Goal: Information Seeking & Learning: Learn about a topic

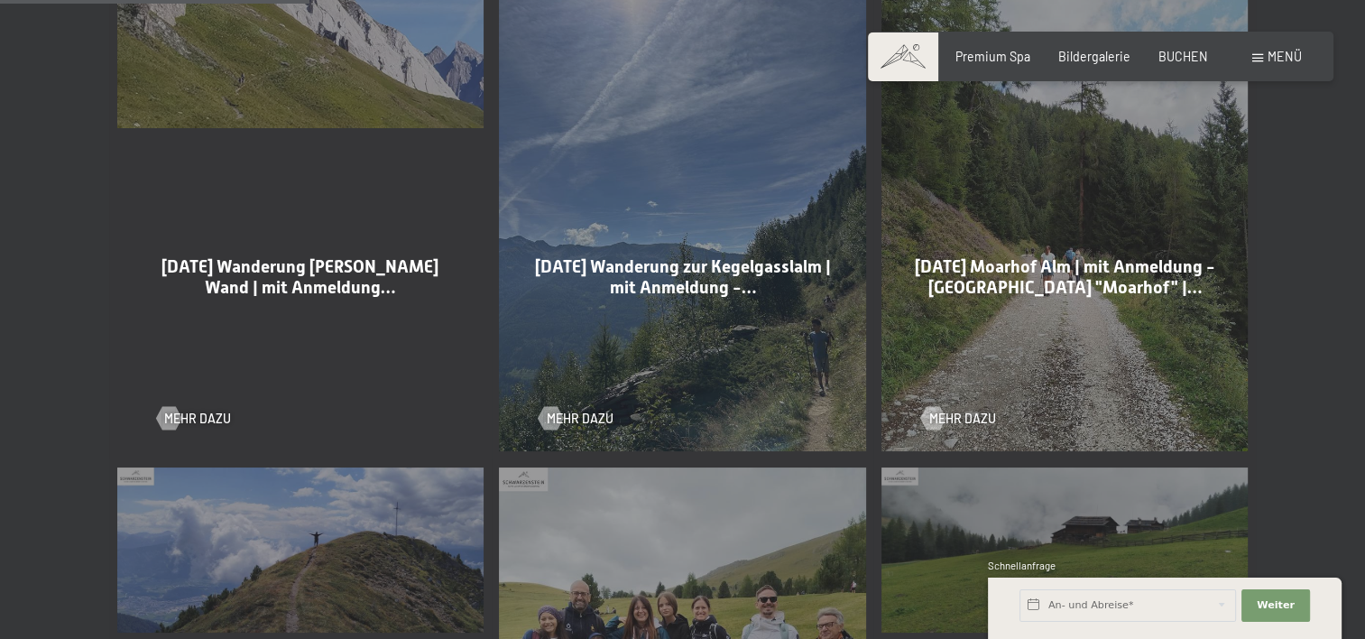
scroll to position [1173, 0]
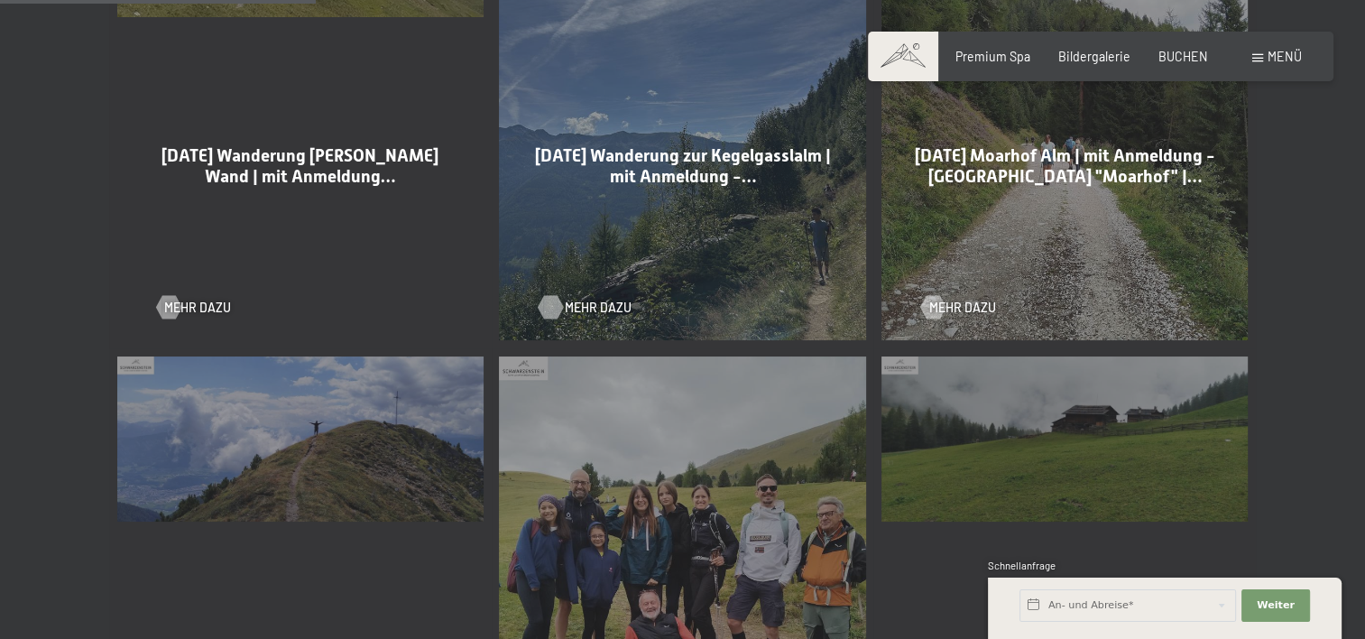
click at [586, 310] on span "Mehr dazu" at bounding box center [598, 308] width 67 height 18
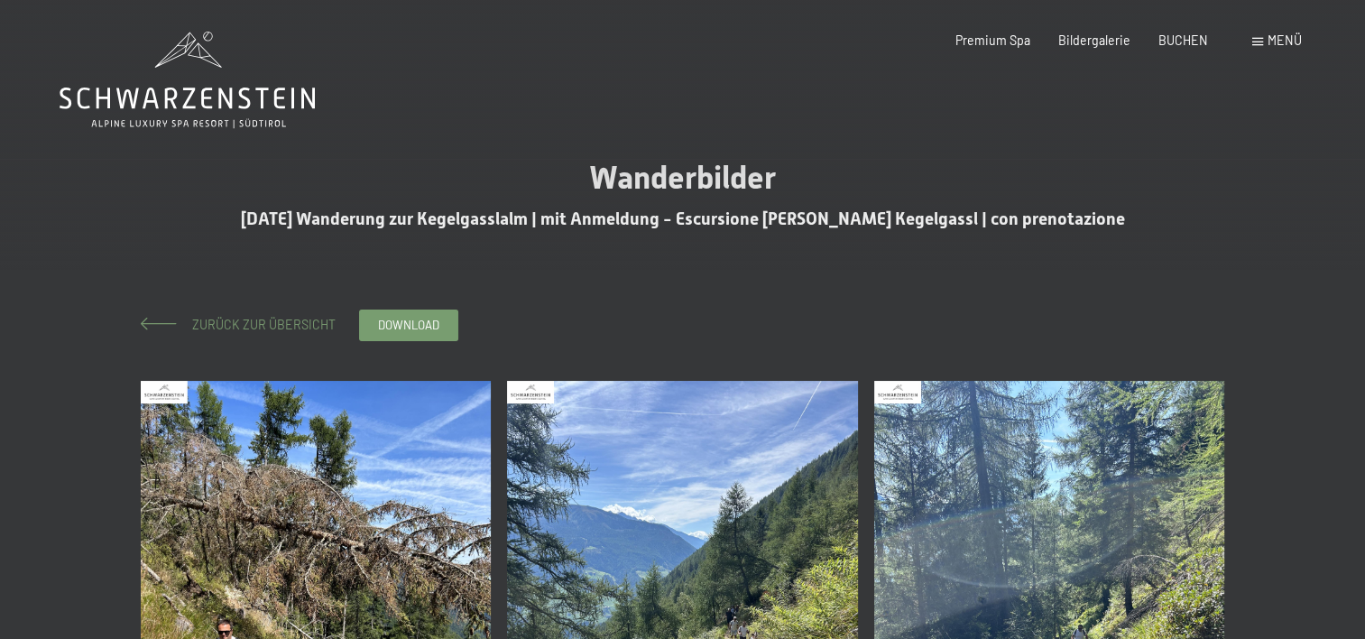
click at [237, 319] on span "Zurück zur Übersicht" at bounding box center [258, 324] width 156 height 15
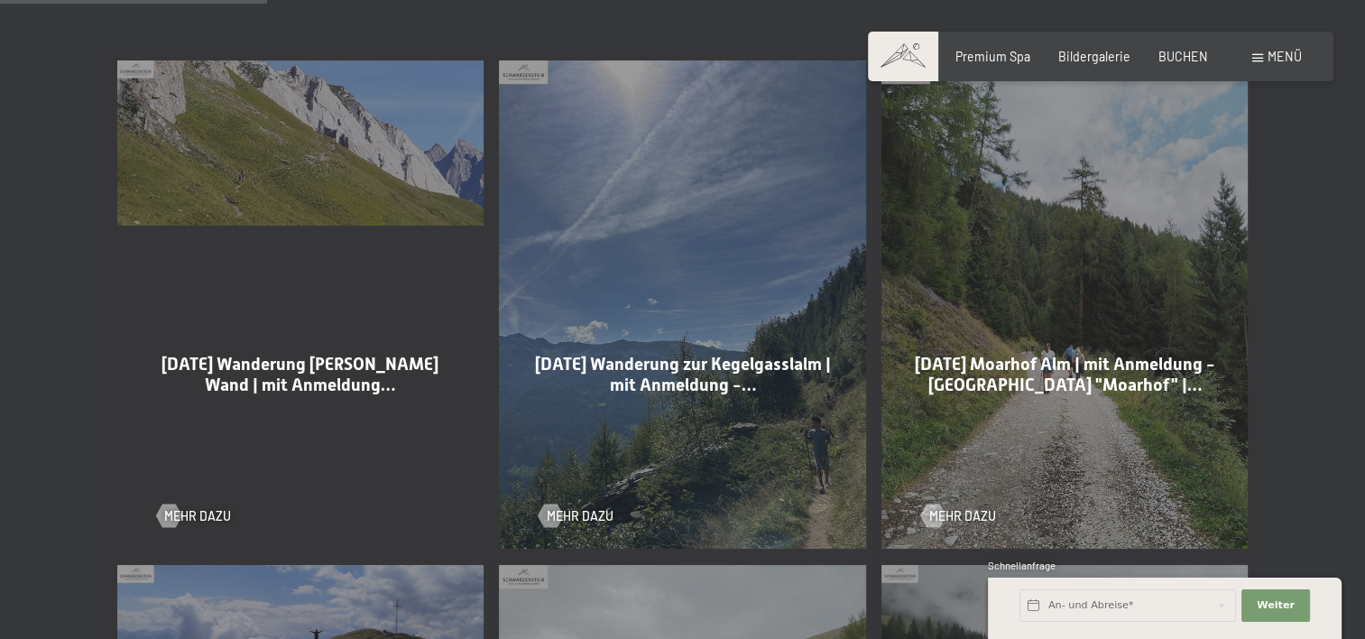
scroll to position [993, 0]
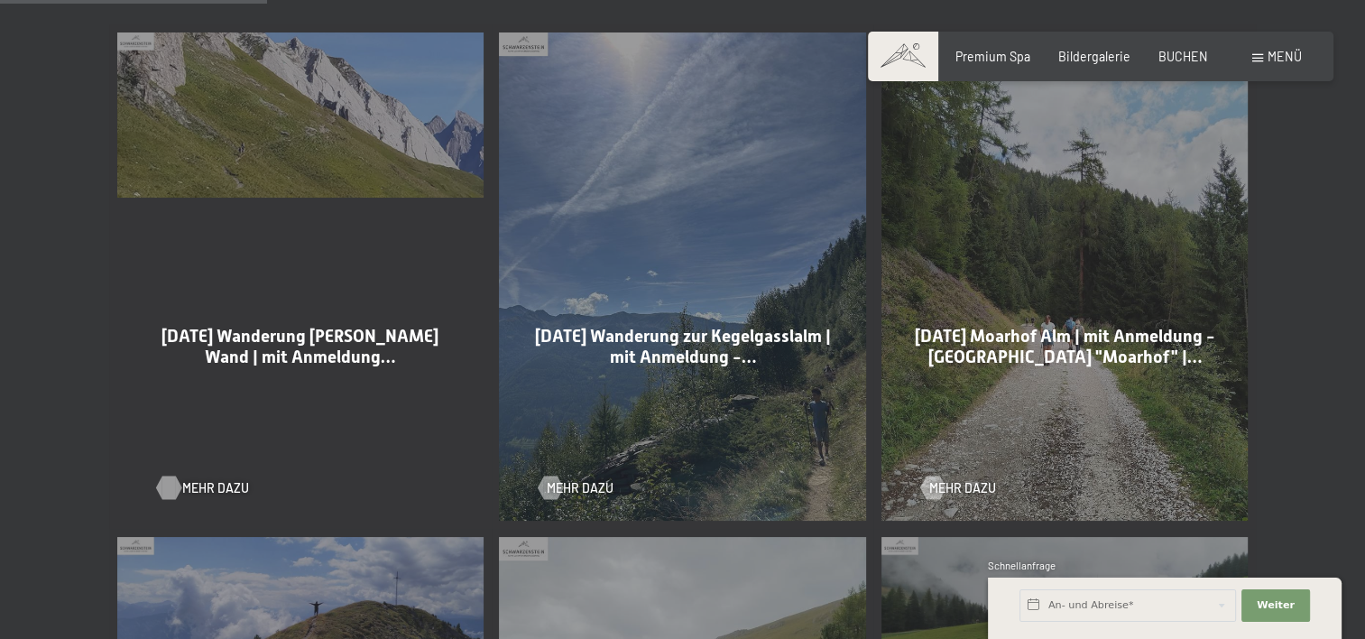
click at [208, 489] on span "Mehr dazu" at bounding box center [215, 488] width 67 height 18
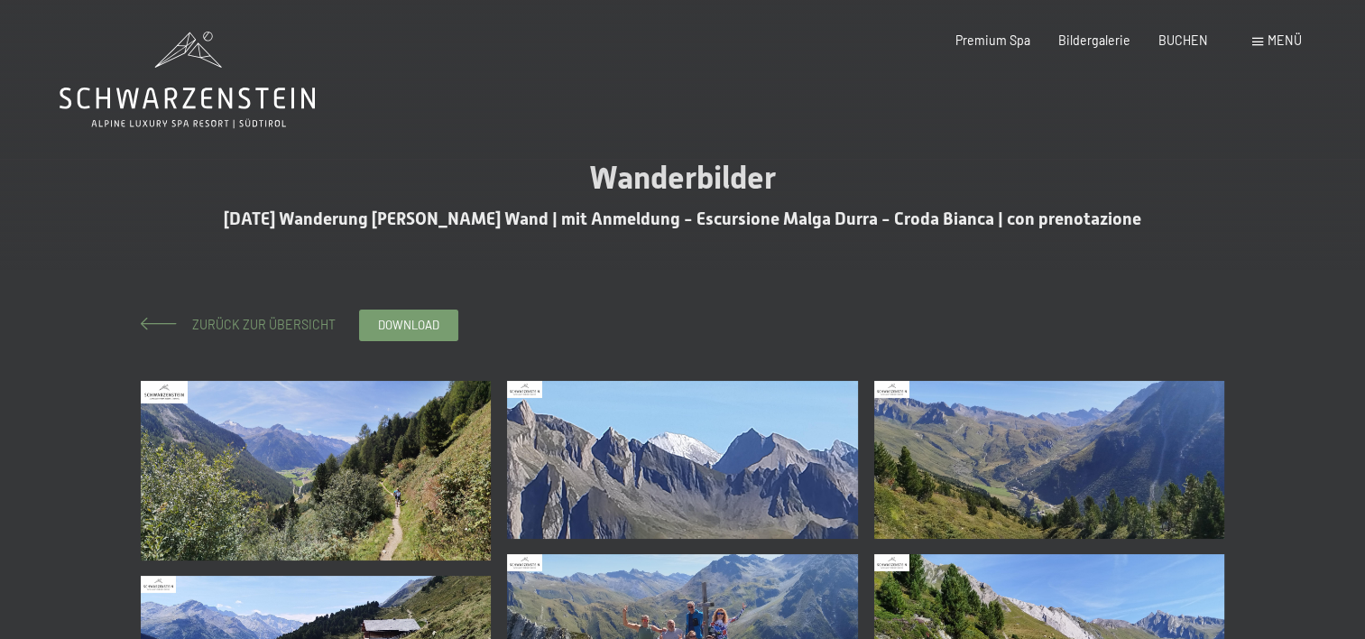
click at [221, 325] on span "Zurück zur Übersicht" at bounding box center [258, 324] width 156 height 15
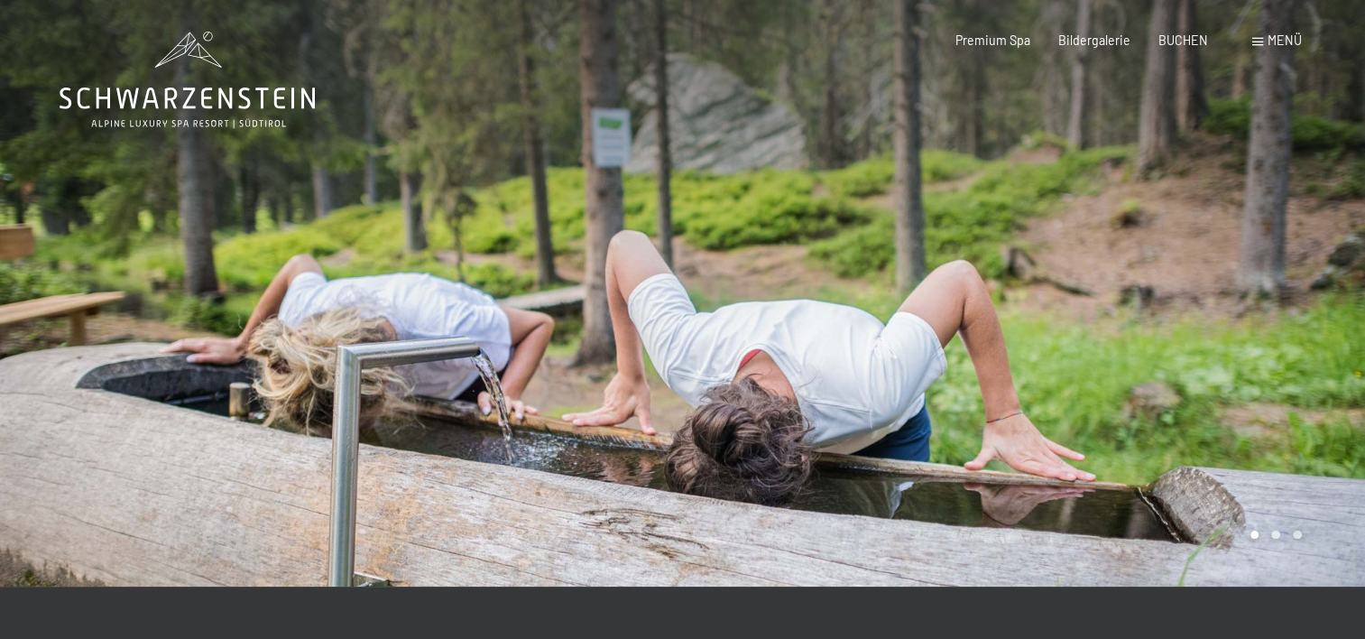
click at [1284, 47] on span "Menü" at bounding box center [1285, 39] width 34 height 15
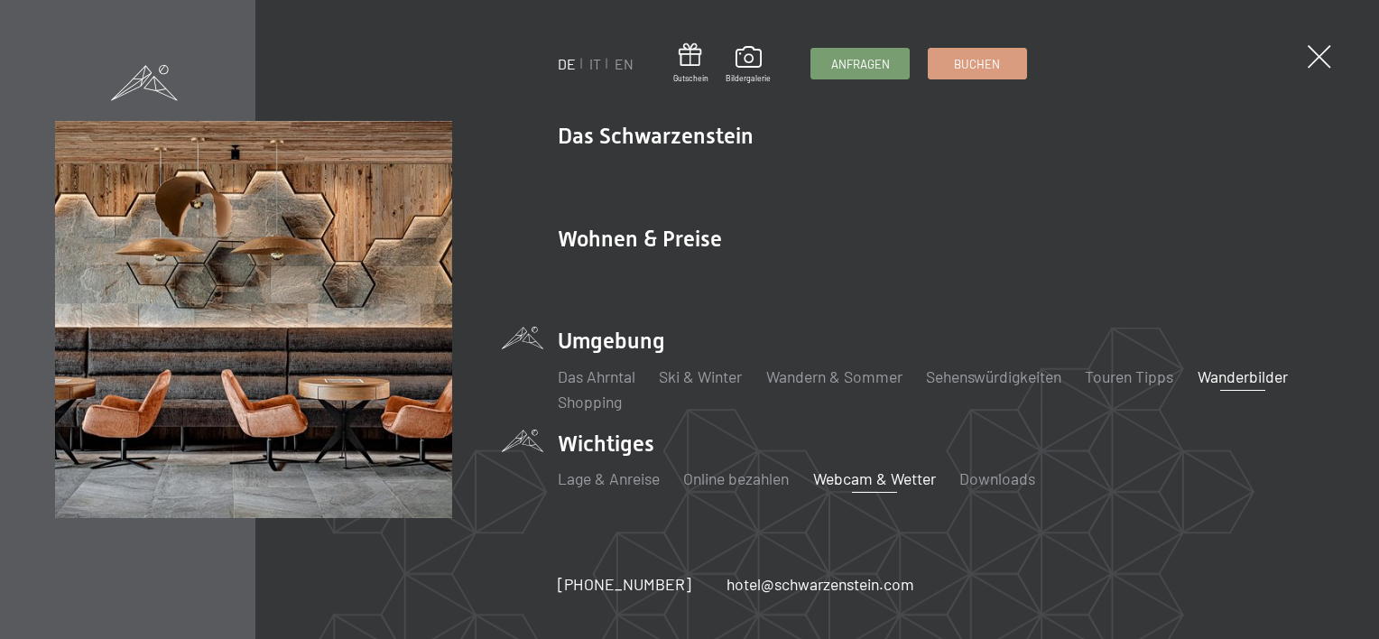
click at [854, 477] on link "Webcam & Wetter" at bounding box center [874, 478] width 123 height 20
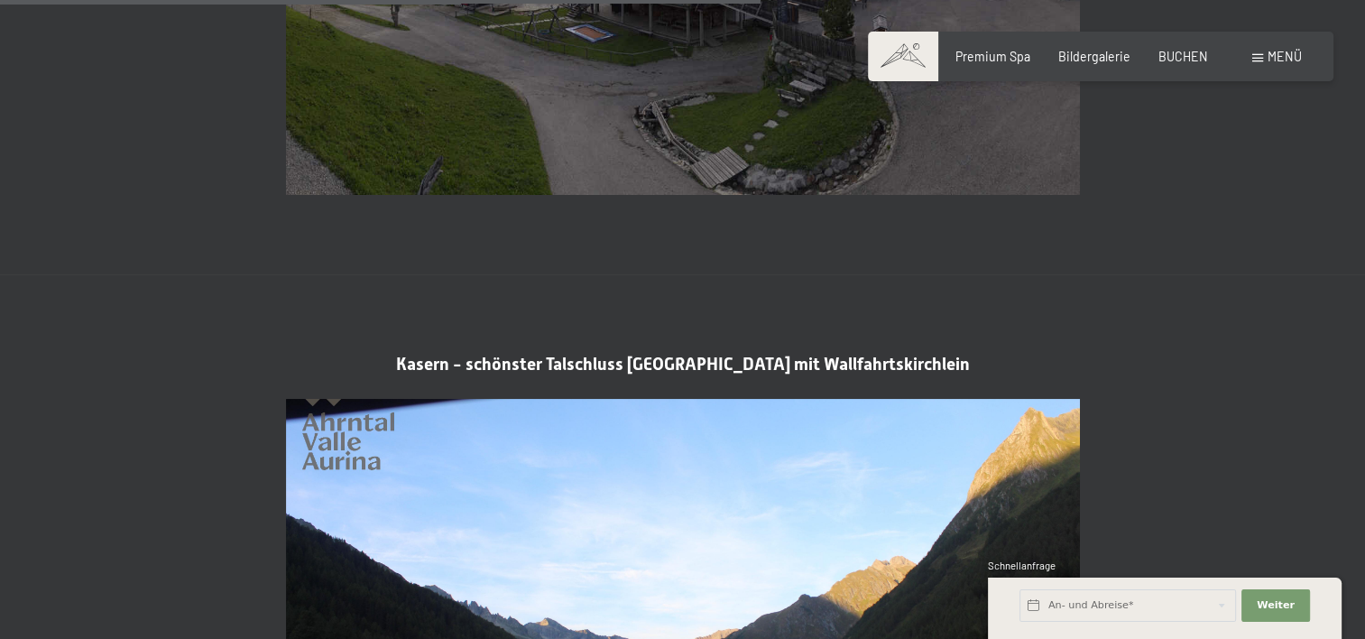
scroll to position [3068, 0]
